Goal: Task Accomplishment & Management: Manage account settings

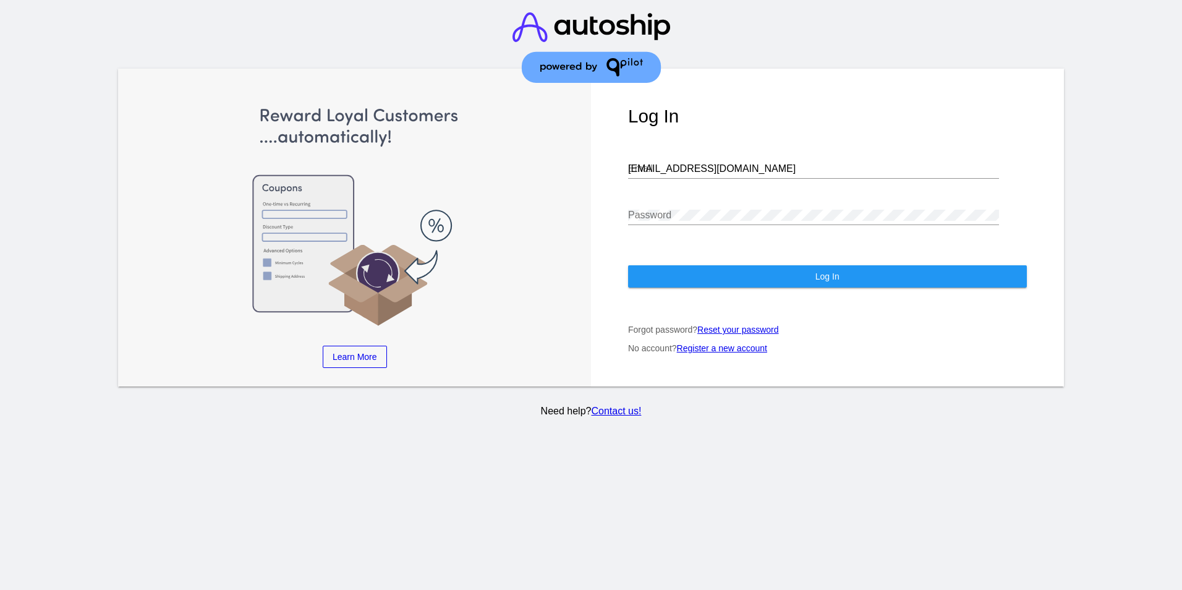
click at [518, 8] on img at bounding box center [592, 47] width 158 height 95
click at [536, 14] on img at bounding box center [592, 47] width 158 height 95
click at [488, 2] on div at bounding box center [591, 49] width 296 height 98
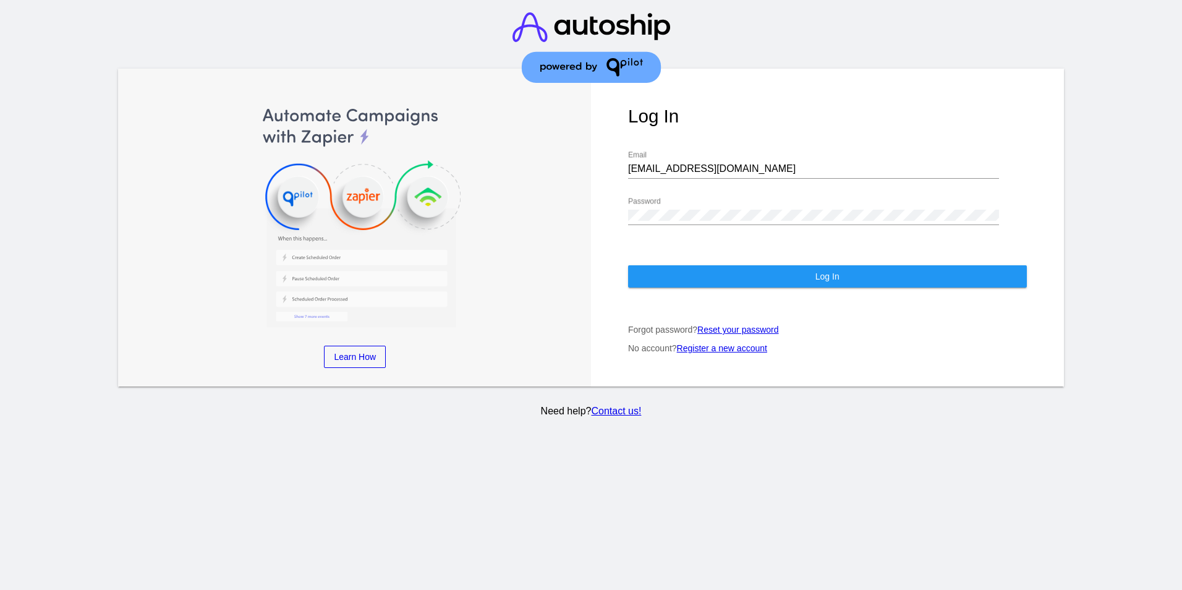
click at [664, 174] on div "[EMAIL_ADDRESS][DOMAIN_NAME] Email" at bounding box center [813, 171] width 371 height 40
click at [666, 163] on input "[EMAIL_ADDRESS][DOMAIN_NAME]" at bounding box center [813, 168] width 371 height 11
type input "[PERSON_NAME][EMAIL_ADDRESS][DOMAIN_NAME]"
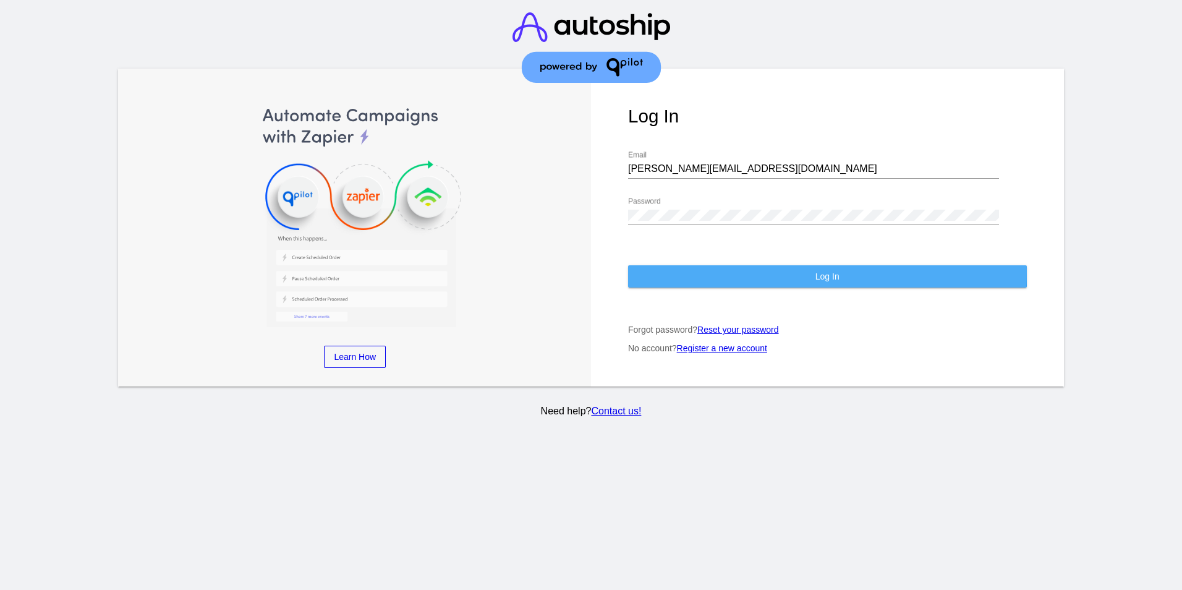
click at [665, 265] on button "Log In" at bounding box center [827, 276] width 399 height 22
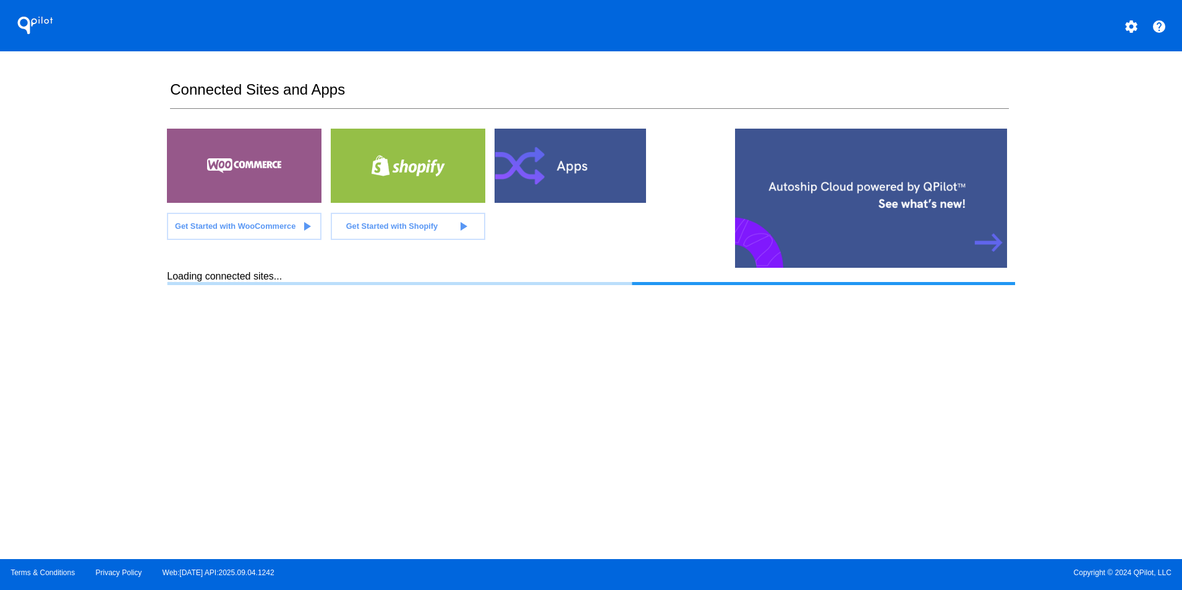
click at [192, 258] on section "Get Started with WooCommerce play_arrow Get Started with Shopify play_arrow" at bounding box center [406, 200] width 479 height 142
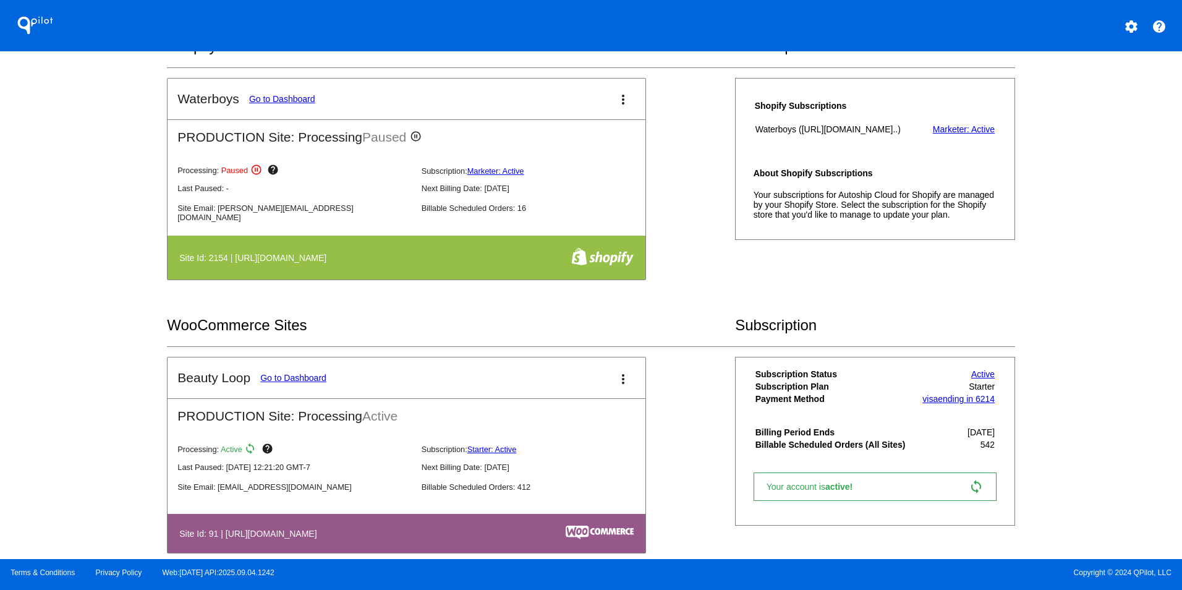
scroll to position [247, 0]
